Goal: Use online tool/utility: Utilize a website feature to perform a specific function

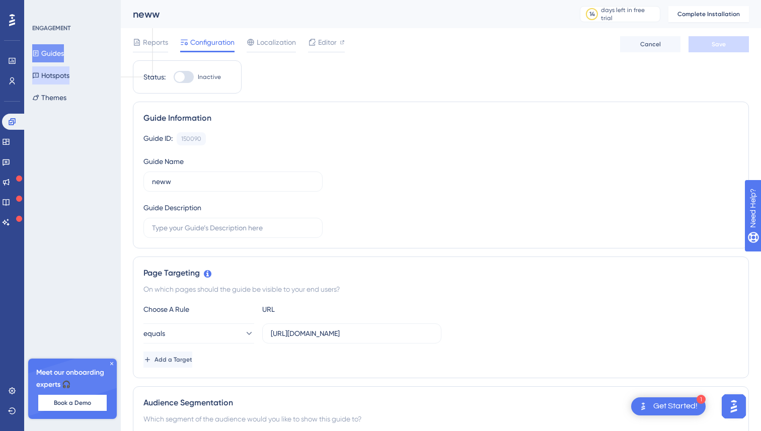
click at [69, 75] on button "Hotspots" at bounding box center [50, 75] width 37 height 18
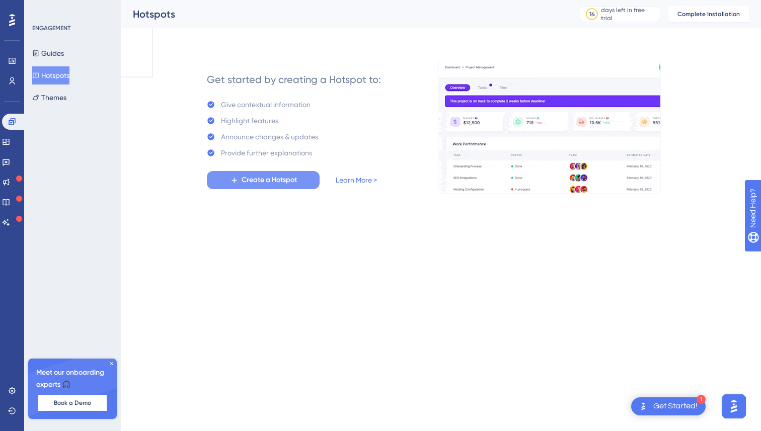
click at [275, 181] on span "Create a Hotspot" at bounding box center [269, 180] width 55 height 12
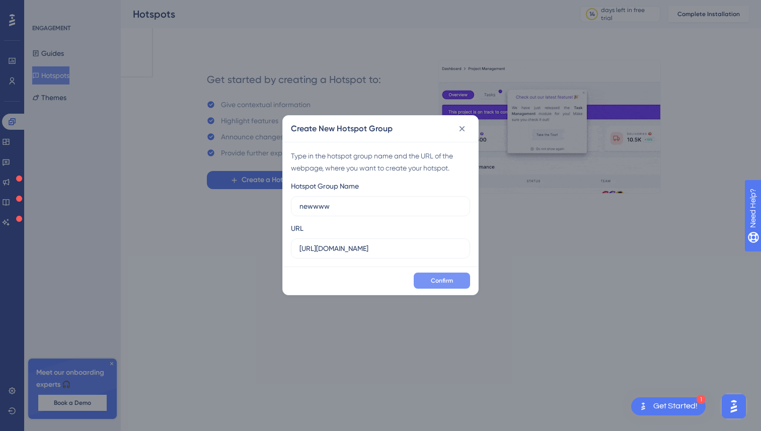
type input "newwww"
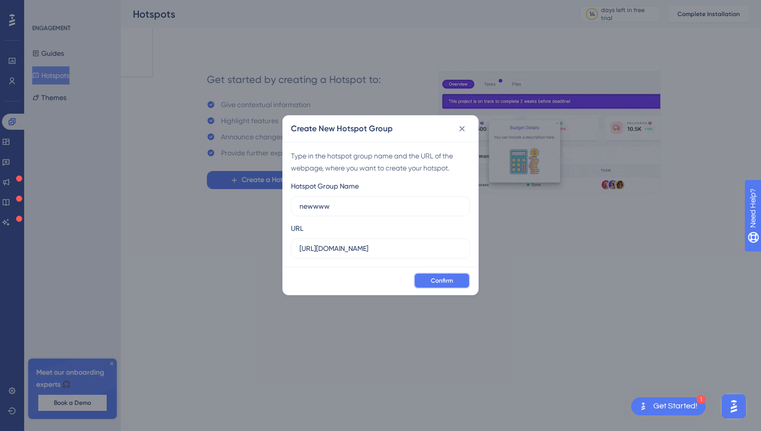
click at [439, 282] on span "Confirm" at bounding box center [442, 281] width 22 height 8
